Goal: Information Seeking & Learning: Learn about a topic

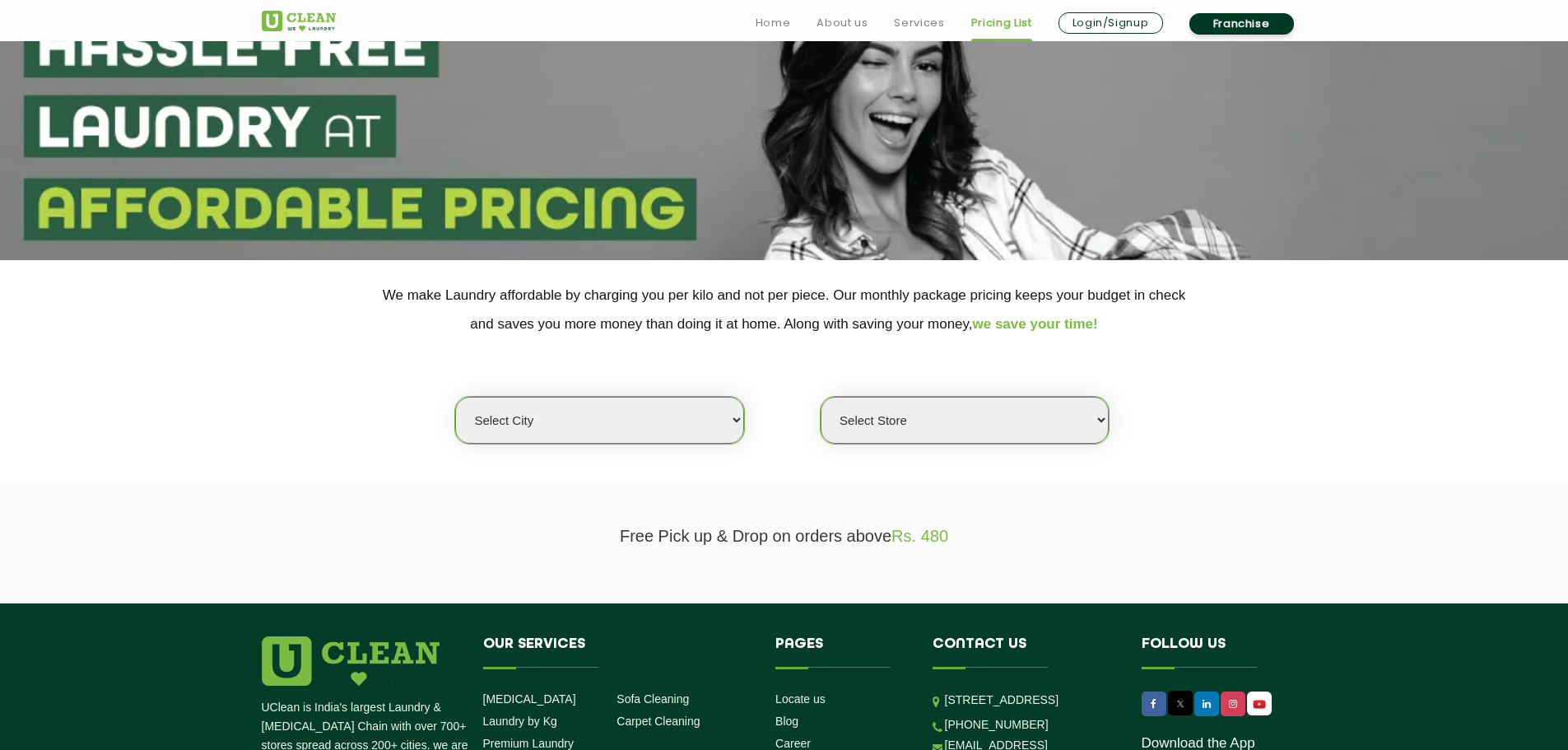
scroll to position [165, 0]
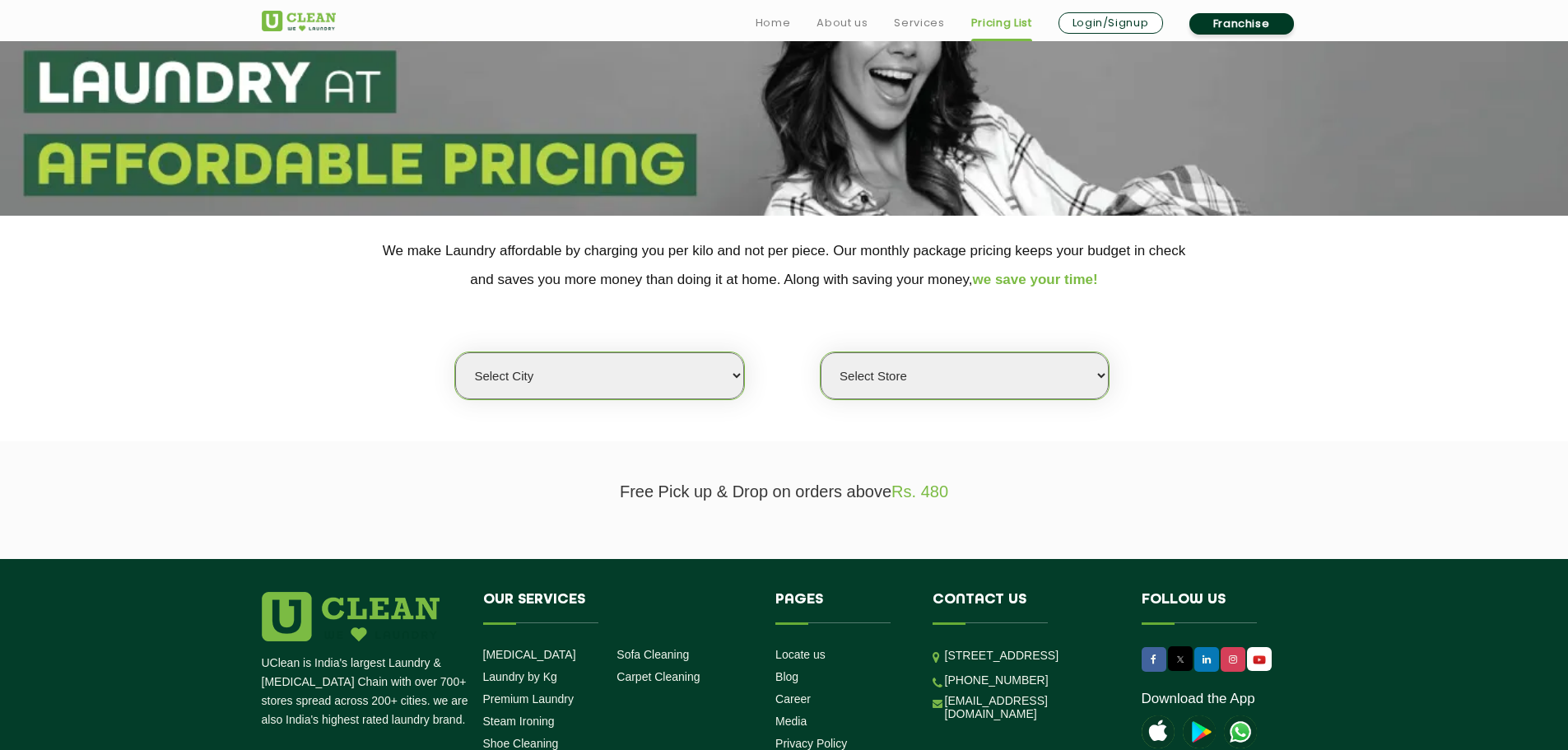
click at [655, 377] on select "Select city [GEOGRAPHIC_DATA] [GEOGRAPHIC_DATA] [GEOGRAPHIC_DATA] [GEOGRAPHIC_D…" at bounding box center [599, 375] width 288 height 47
select select "76"
click at [456, 352] on select "Select city [GEOGRAPHIC_DATA] [GEOGRAPHIC_DATA] [GEOGRAPHIC_DATA] [GEOGRAPHIC_D…" at bounding box center [599, 375] width 288 height 47
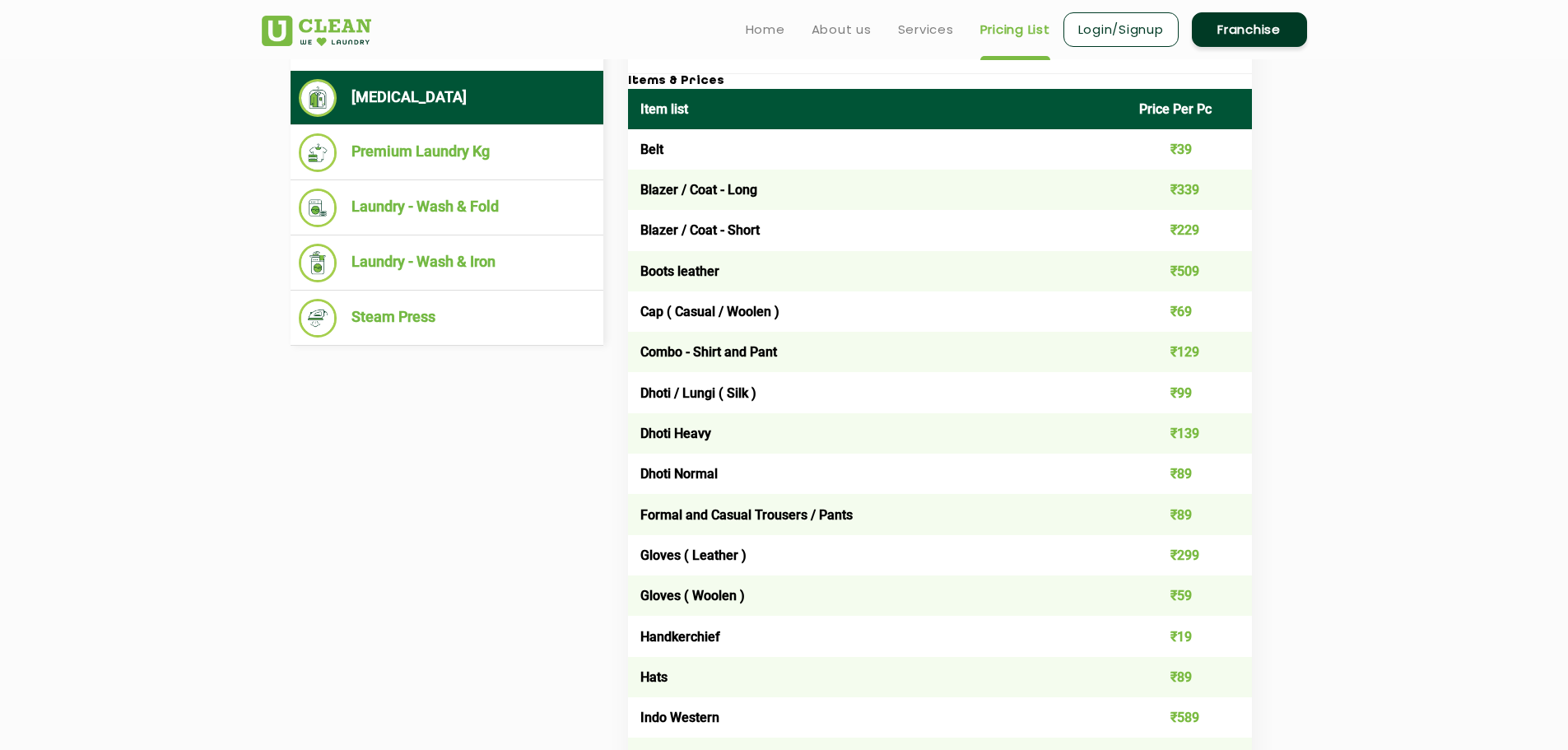
scroll to position [576, 0]
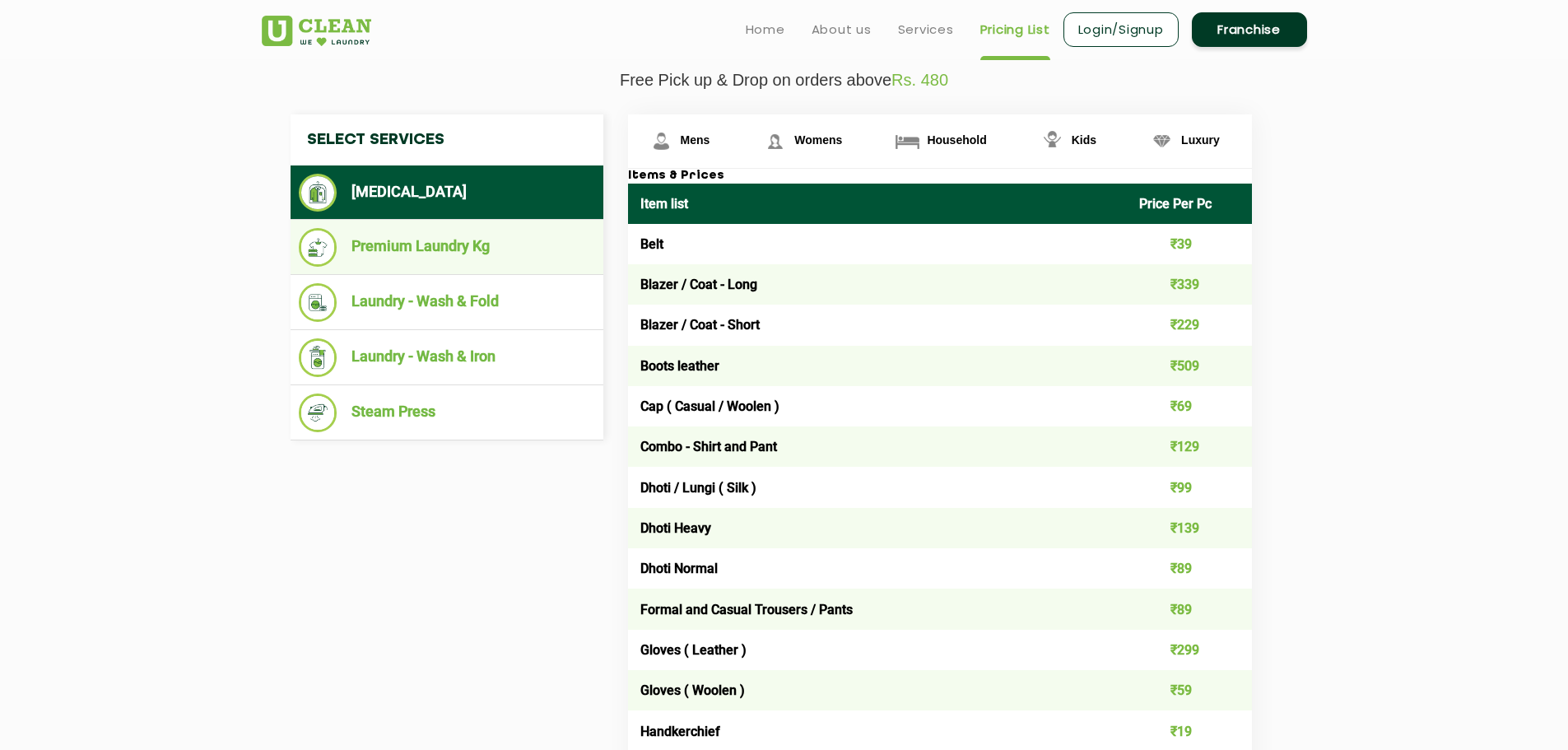
click at [534, 248] on li "Premium Laundry Kg" at bounding box center [447, 247] width 297 height 39
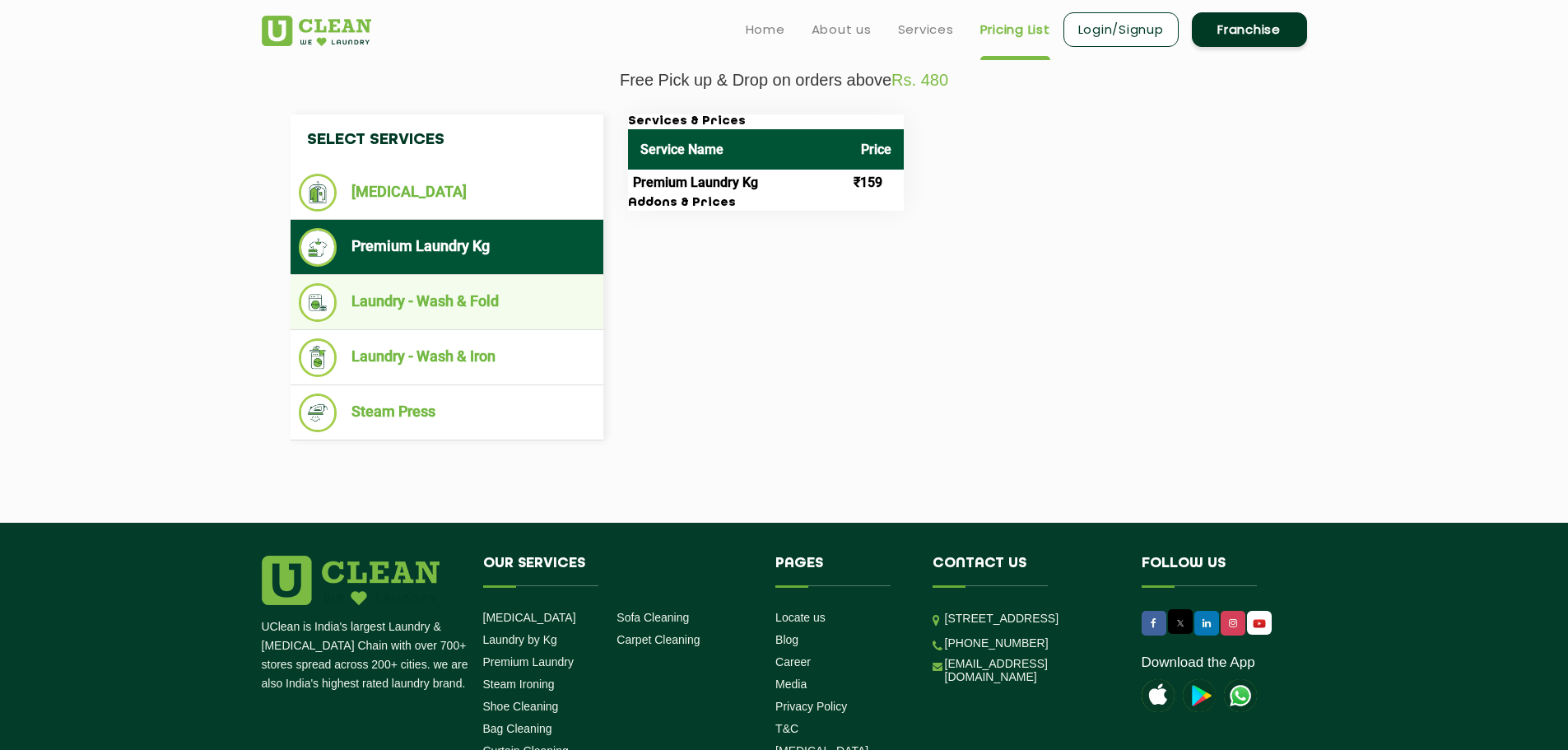
click at [529, 299] on li "Laundry - Wash & Fold" at bounding box center [447, 302] width 297 height 39
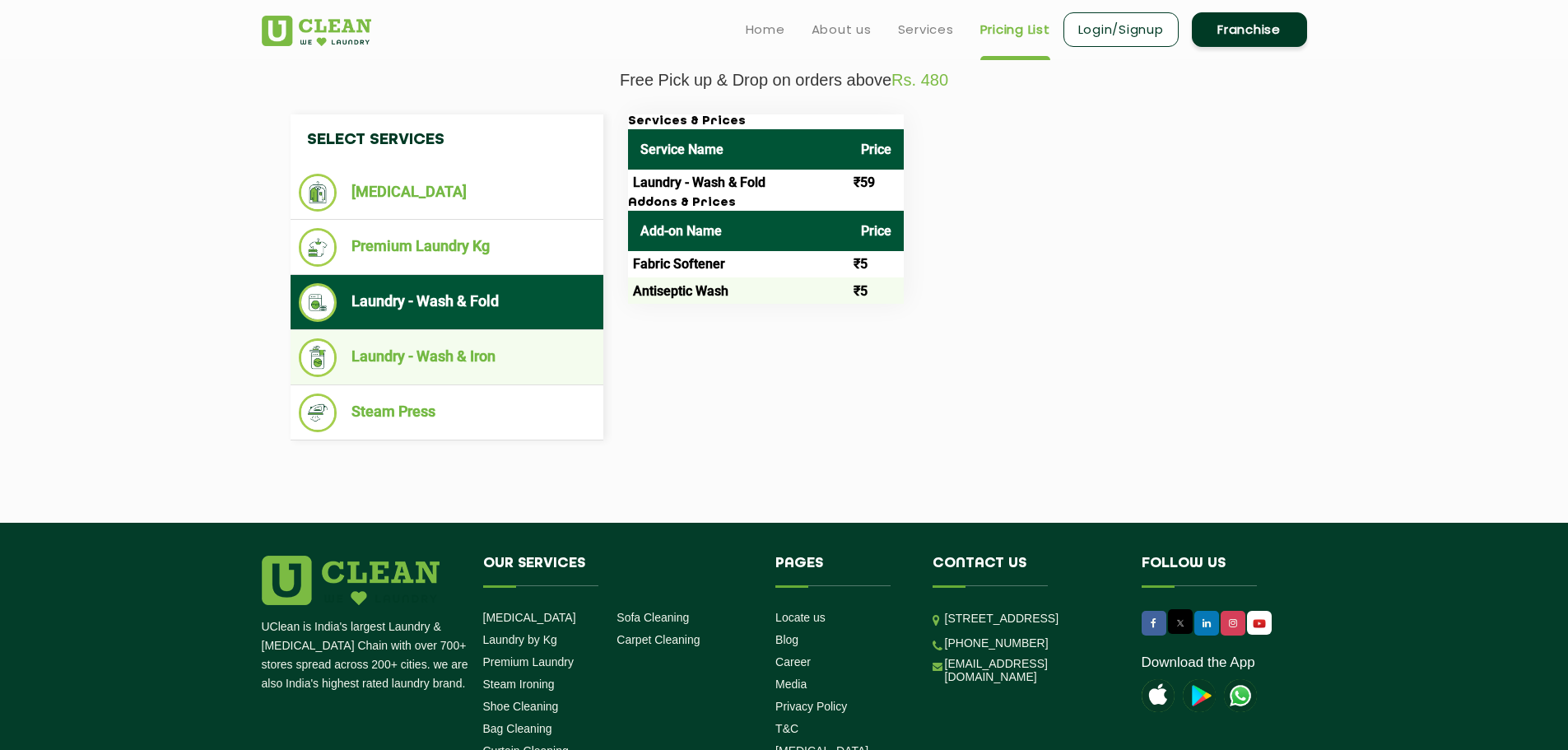
click at [530, 357] on li "Laundry - Wash & Iron" at bounding box center [447, 357] width 297 height 39
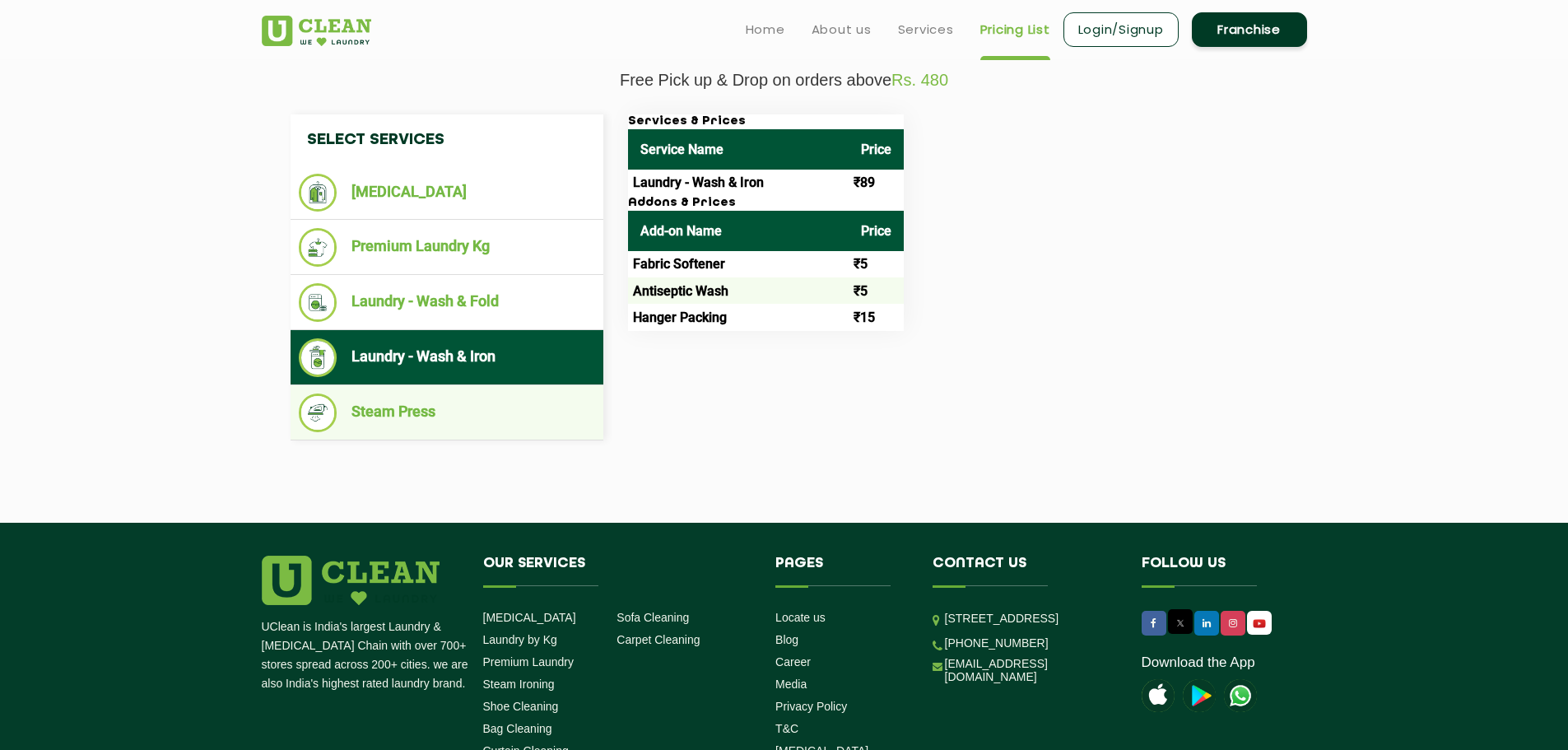
click at [487, 412] on li "Steam Press" at bounding box center [447, 413] width 297 height 39
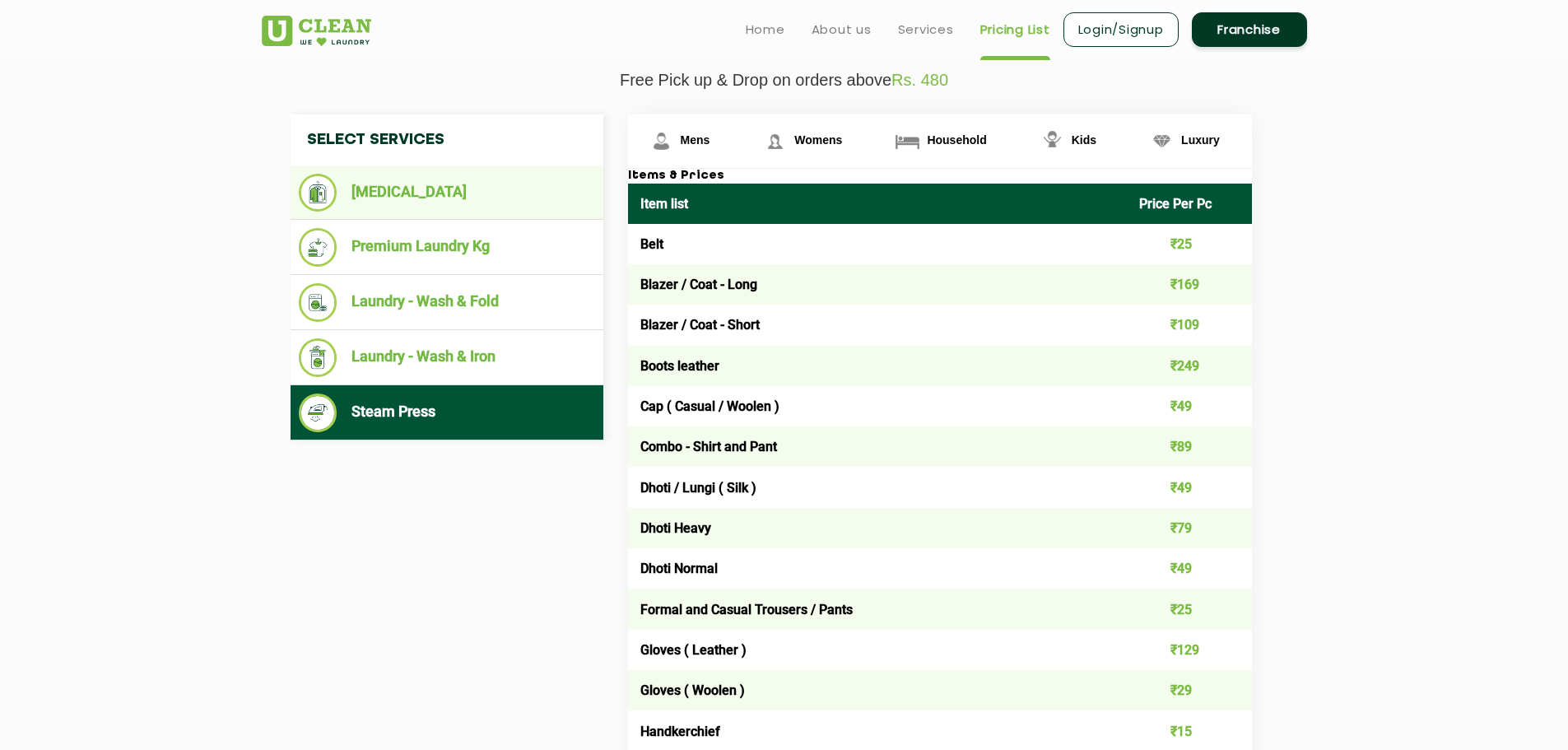
click at [447, 186] on li "[MEDICAL_DATA]" at bounding box center [447, 193] width 297 height 38
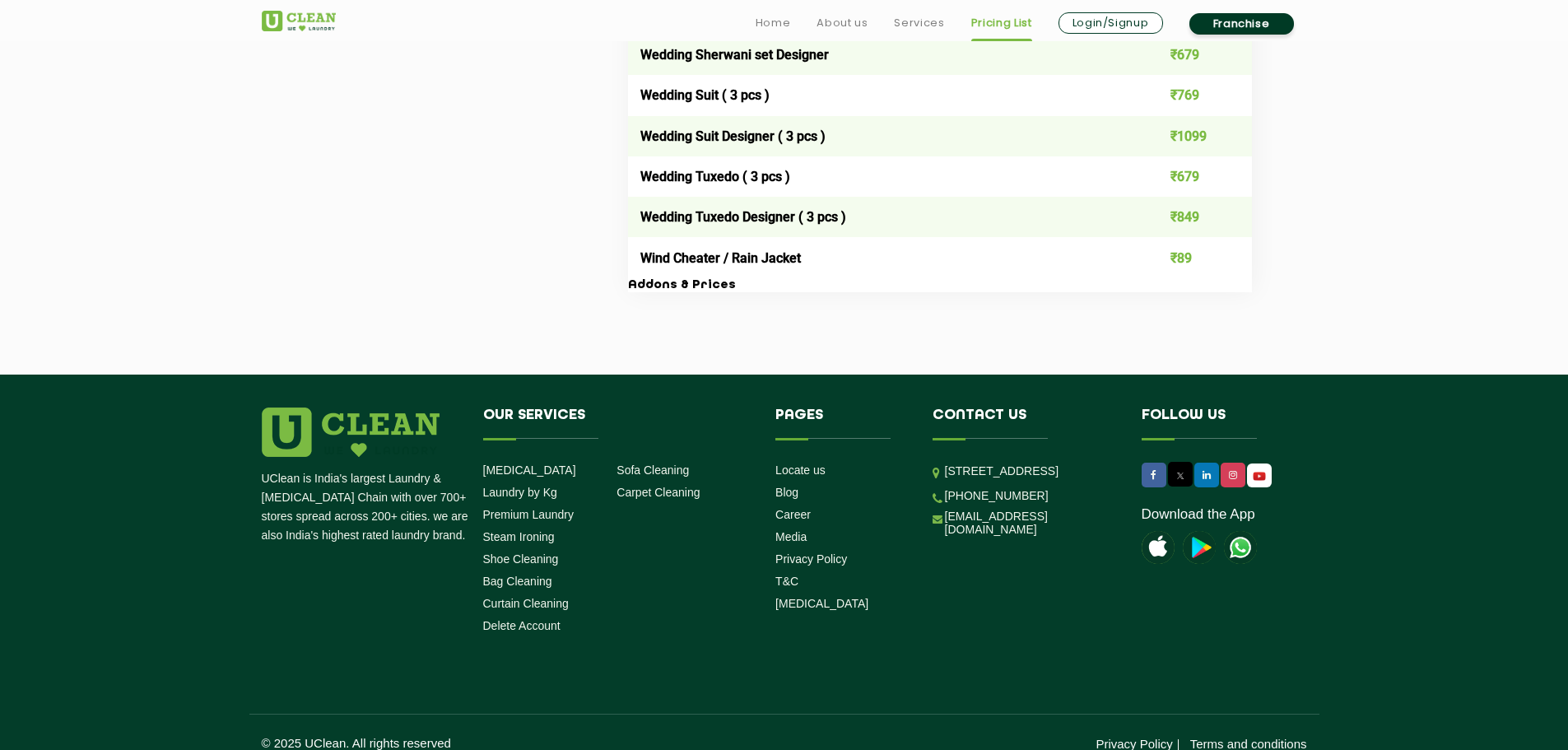
scroll to position [3422, 0]
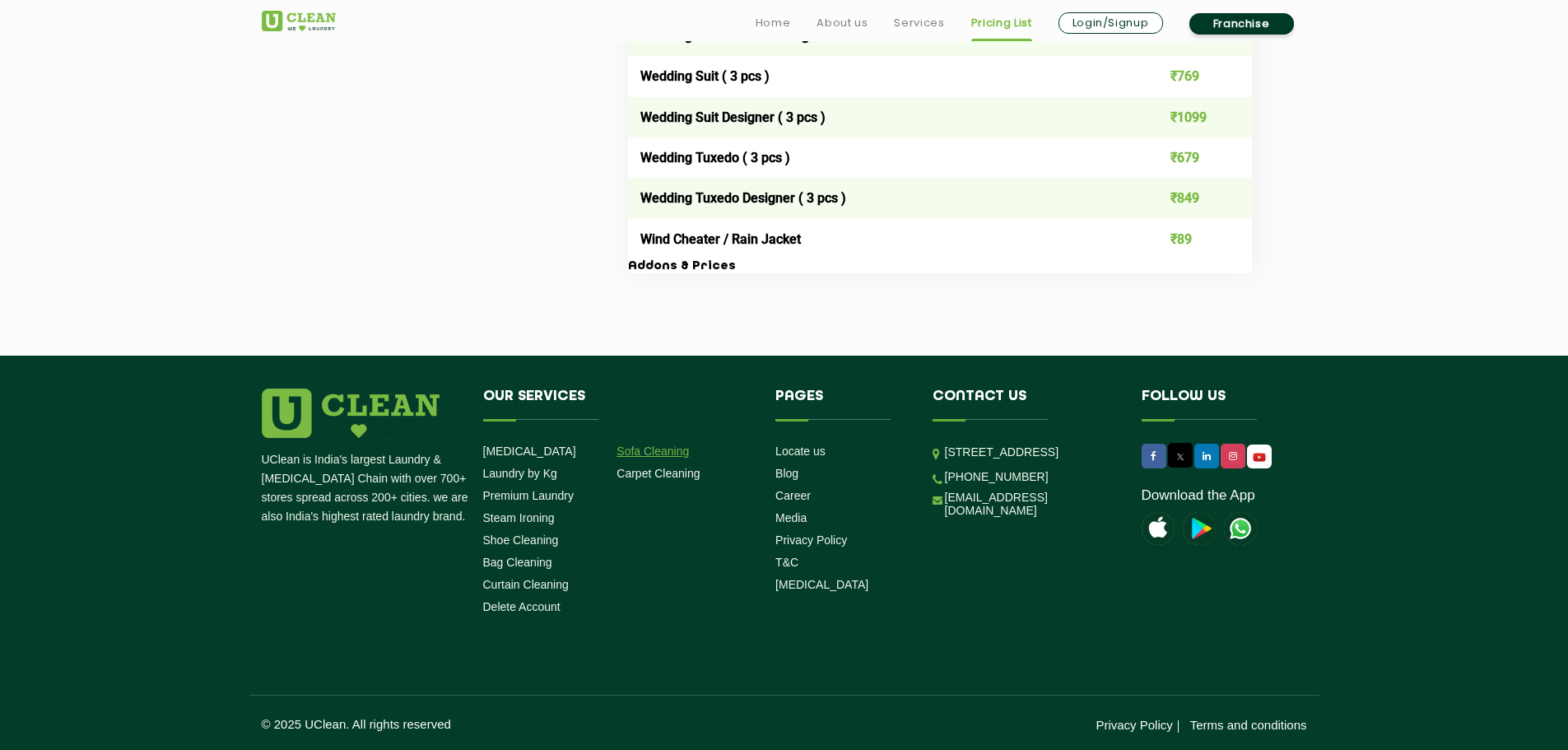
click at [663, 451] on link "Sofa Cleaning" at bounding box center [653, 451] width 73 height 13
